Goal: Task Accomplishment & Management: Manage account settings

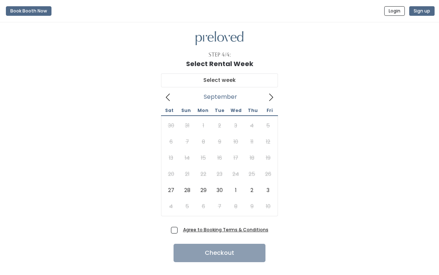
click at [271, 100] on icon at bounding box center [271, 97] width 8 height 8
click at [167, 95] on icon at bounding box center [168, 97] width 8 height 8
click at [233, 228] on u "Agree to Booking Terms & Conditions" at bounding box center [225, 230] width 85 height 6
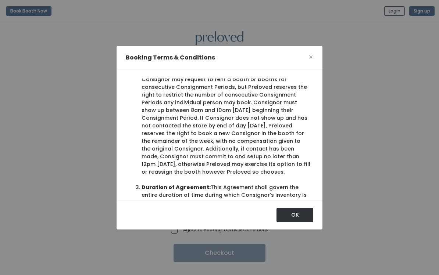
scroll to position [149, 0]
click at [311, 219] on button "OK" at bounding box center [294, 215] width 37 height 14
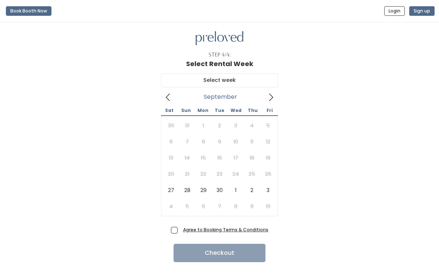
click at [247, 227] on u "Agree to Booking Terms & Conditions" at bounding box center [225, 230] width 85 height 6
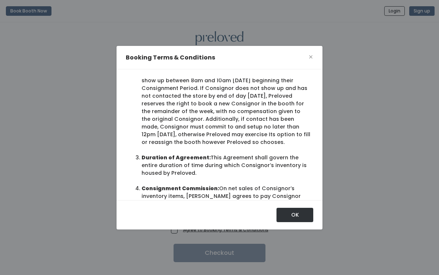
scroll to position [178, 0]
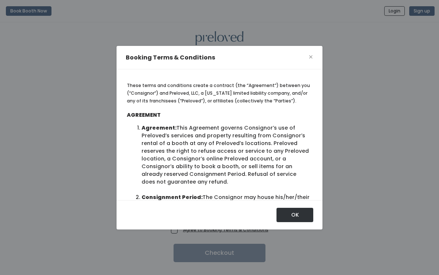
click at [311, 63] on span "×" at bounding box center [310, 56] width 5 height 11
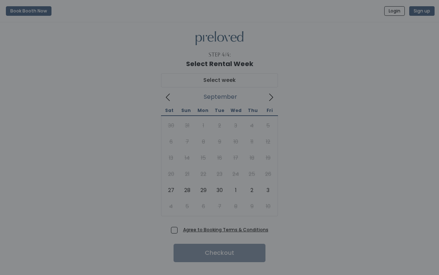
scroll to position [0, 0]
